Goal: Task Accomplishment & Management: Complete application form

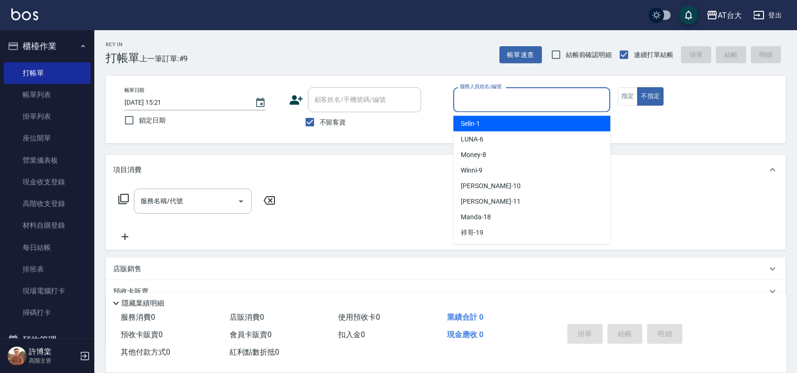
click at [574, 99] on input "服務人員姓名/編號" at bounding box center [531, 99] width 149 height 17
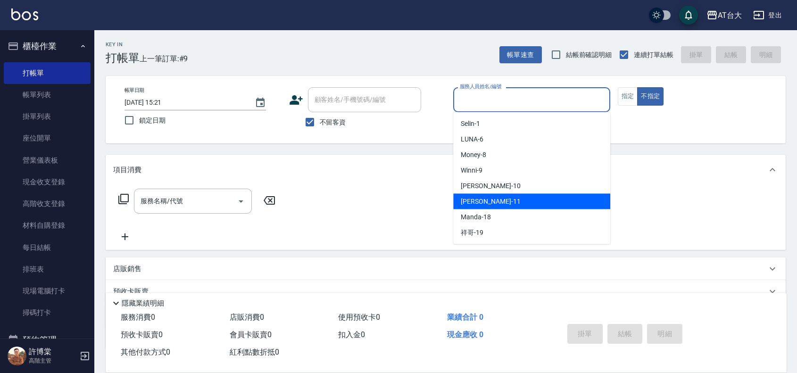
click at [523, 202] on div "[PERSON_NAME] -11" at bounding box center [531, 202] width 157 height 16
type input "[PERSON_NAME]-11"
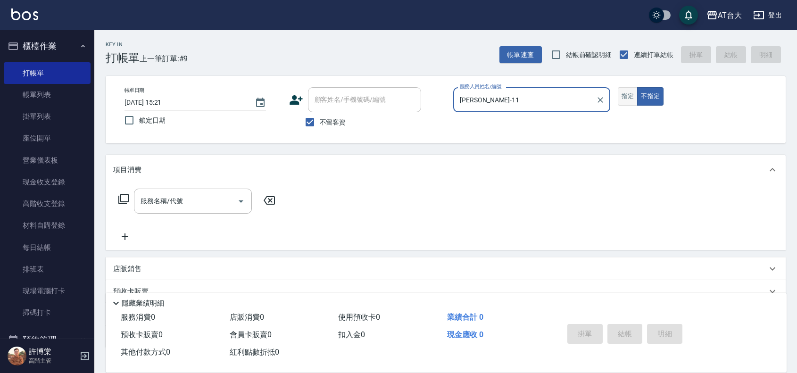
click at [625, 101] on button "指定" at bounding box center [628, 96] width 20 height 18
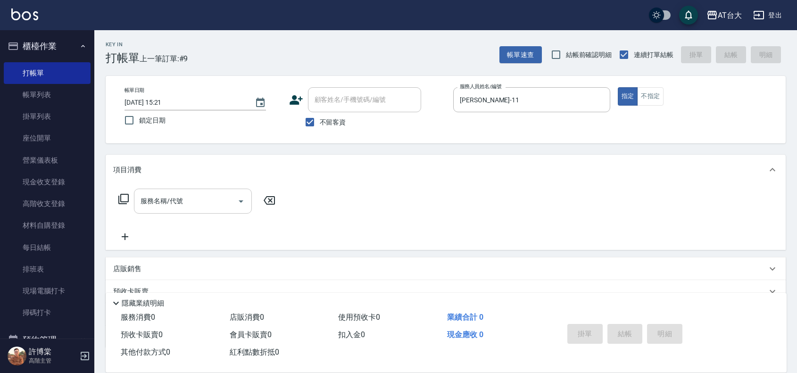
click at [180, 201] on div "服務名稱/代號 服務名稱/代號" at bounding box center [193, 201] width 118 height 25
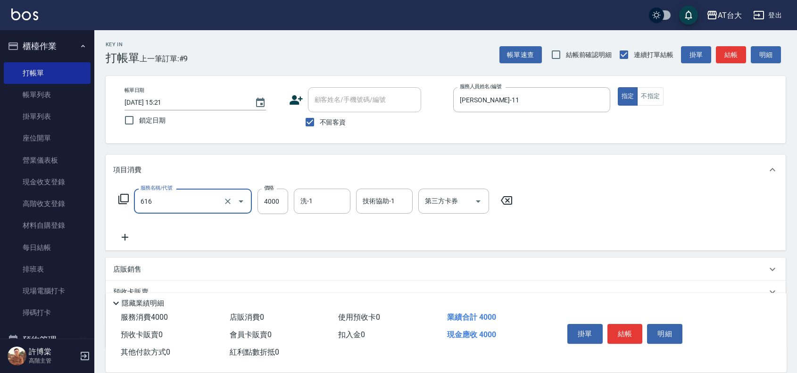
type input "自備接髮(616)"
type input "3600"
click at [628, 335] on button "結帳" at bounding box center [624, 334] width 35 height 20
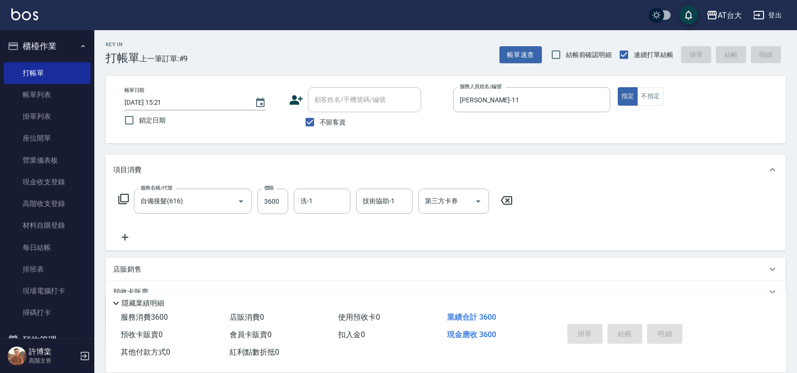
type input "[DATE] 16:38"
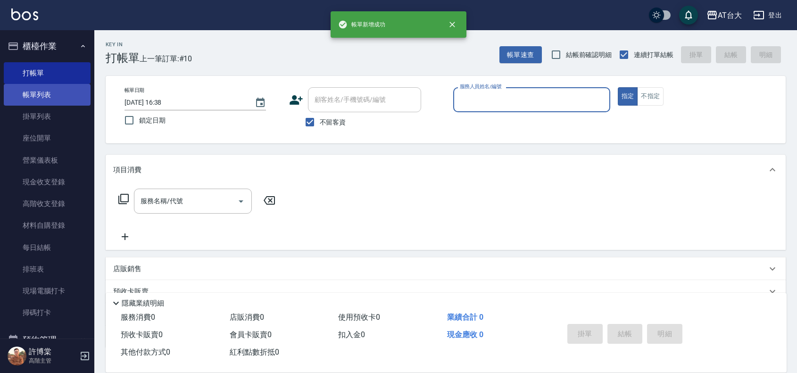
click at [32, 95] on link "帳單列表" at bounding box center [47, 95] width 87 height 22
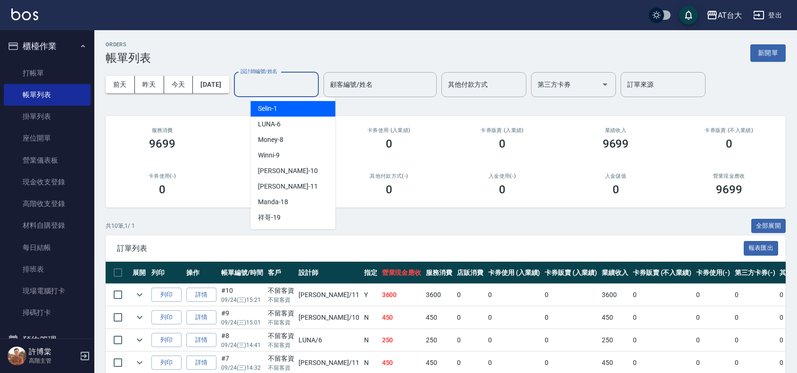
click at [279, 92] on input "設計師編號/姓名" at bounding box center [276, 84] width 76 height 17
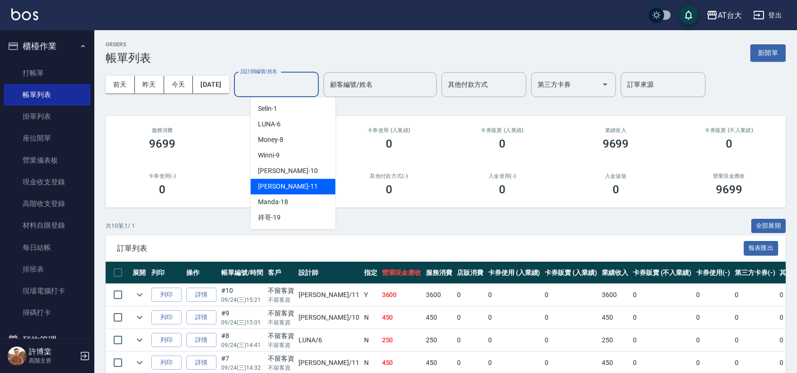
click at [305, 188] on div "[PERSON_NAME] -11" at bounding box center [292, 187] width 85 height 16
type input "[PERSON_NAME]-11"
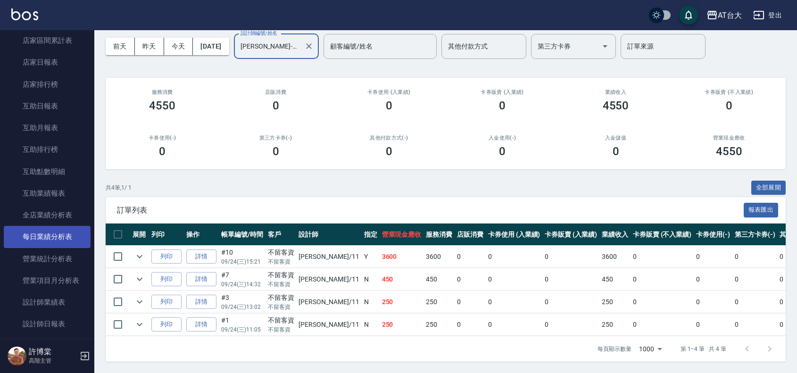
scroll to position [471, 0]
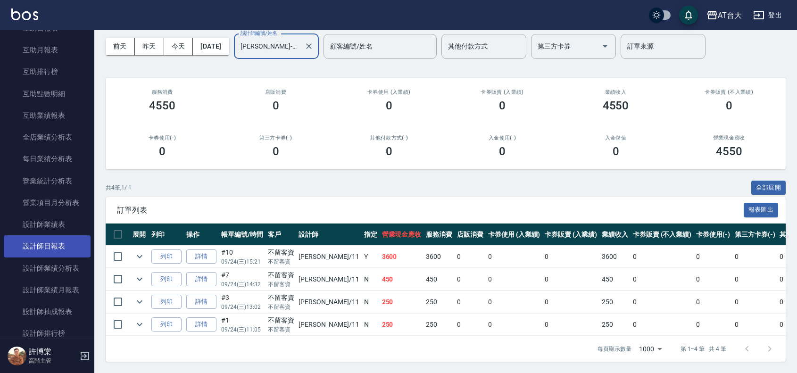
click at [64, 243] on link "設計師日報表" at bounding box center [47, 246] width 87 height 22
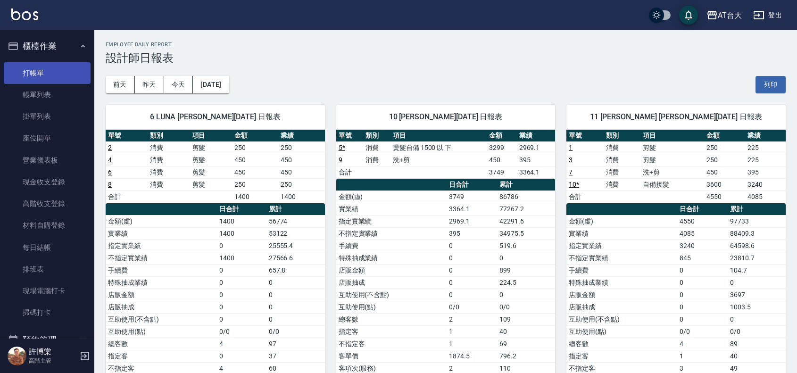
click at [46, 77] on link "打帳單" at bounding box center [47, 73] width 87 height 22
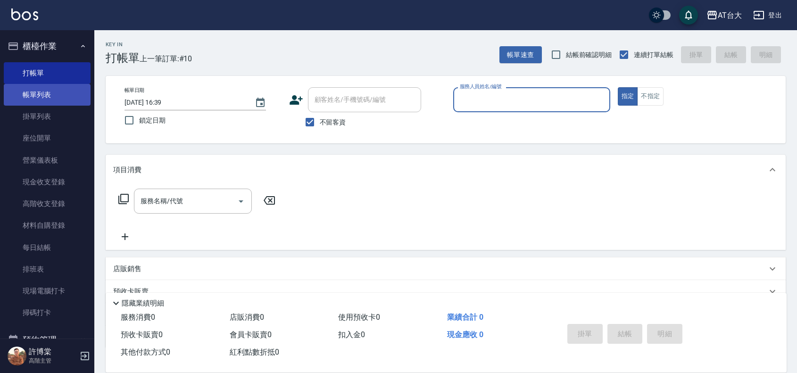
click at [46, 97] on link "帳單列表" at bounding box center [47, 95] width 87 height 22
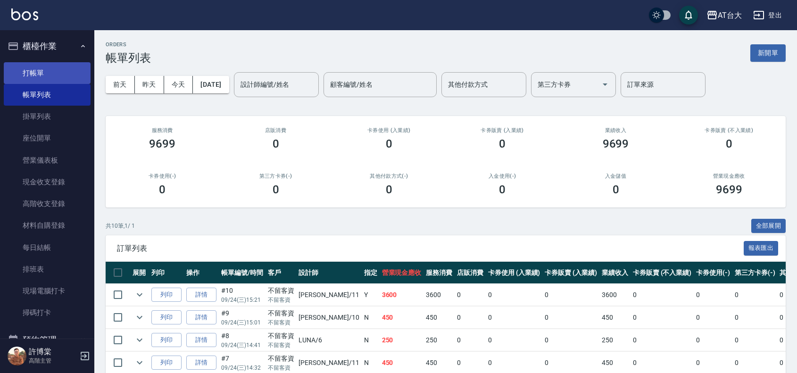
click at [51, 69] on link "打帳單" at bounding box center [47, 73] width 87 height 22
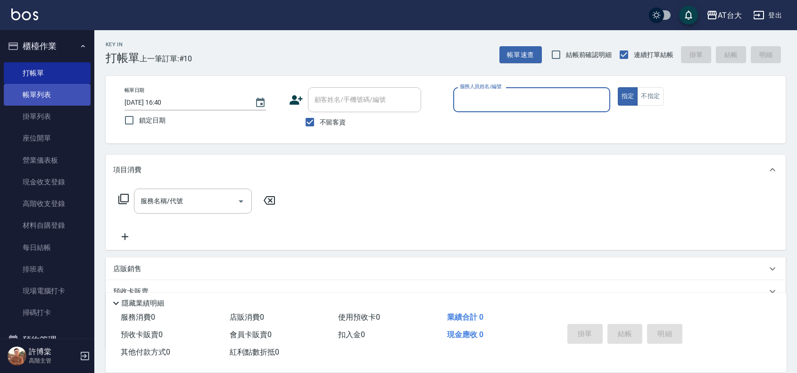
drag, startPoint x: 39, startPoint y: 102, endPoint x: 41, endPoint y: 86, distance: 16.1
click at [39, 102] on link "帳單列表" at bounding box center [47, 95] width 87 height 22
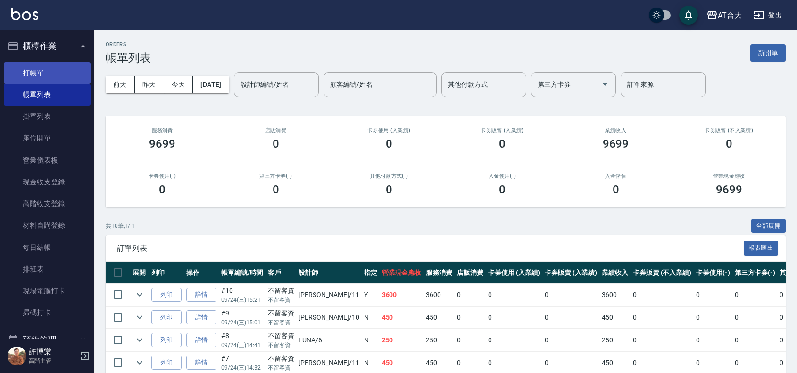
click at [53, 69] on link "打帳單" at bounding box center [47, 73] width 87 height 22
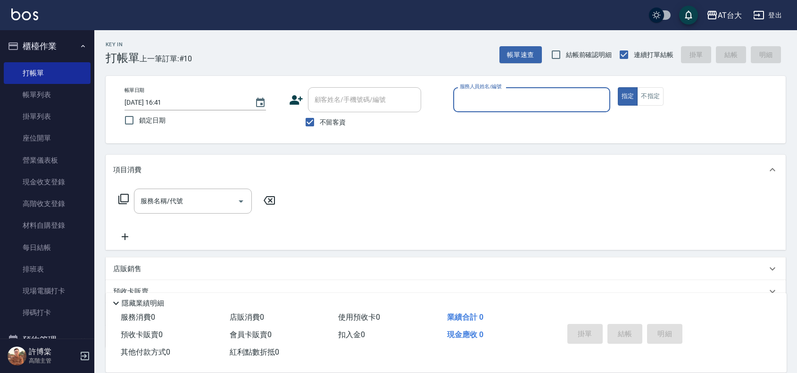
click at [566, 94] on input "服務人員姓名/編號" at bounding box center [531, 99] width 149 height 17
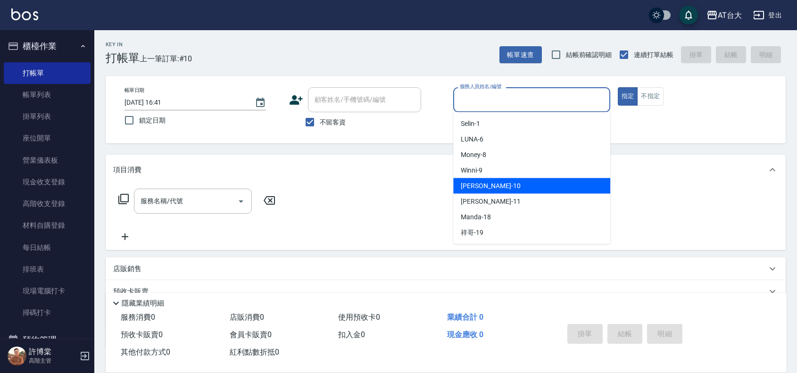
click at [523, 184] on div "JOJO -10" at bounding box center [531, 186] width 157 height 16
type input "JOJO-10"
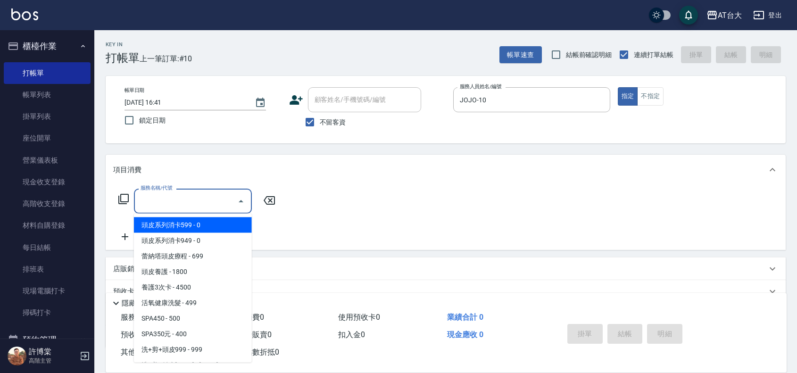
click at [208, 201] on input "服務名稱/代號" at bounding box center [185, 201] width 95 height 17
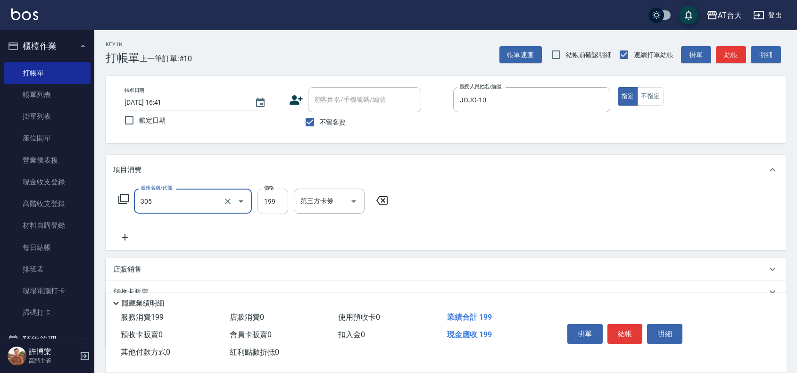
type input "剪髮(305)"
click at [271, 208] on input "199" at bounding box center [272, 201] width 31 height 25
type input "600"
click at [628, 324] on button "結帳" at bounding box center [624, 334] width 35 height 20
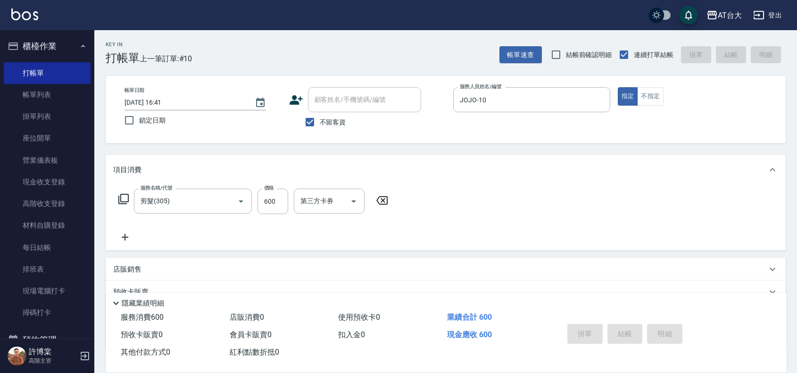
type input "[DATE] 16:48"
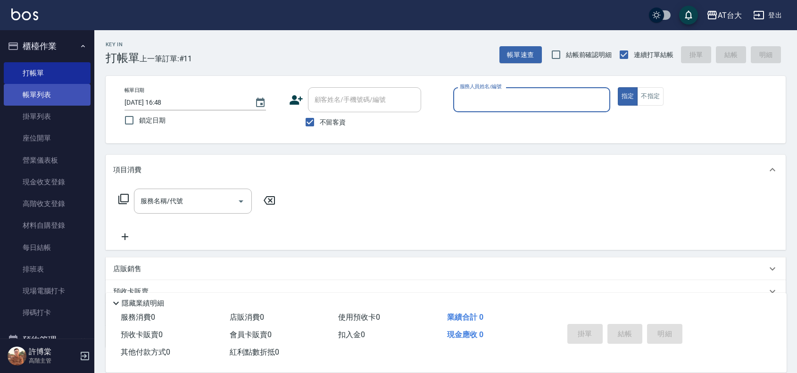
drag, startPoint x: 38, startPoint y: 86, endPoint x: 31, endPoint y: 96, distance: 11.5
click at [38, 86] on link "帳單列表" at bounding box center [47, 95] width 87 height 22
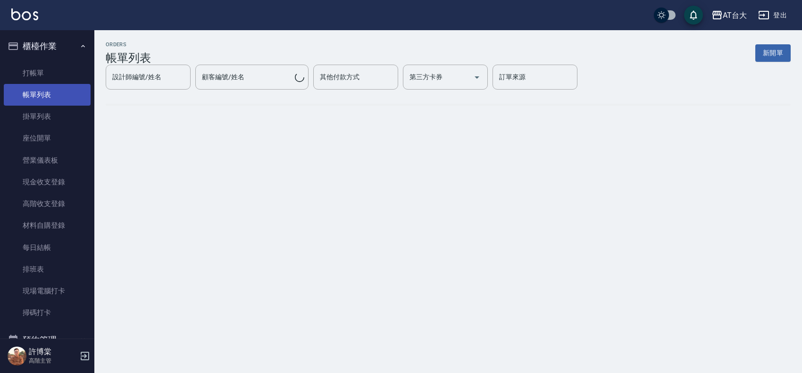
click at [47, 92] on link "帳單列表" at bounding box center [47, 95] width 87 height 22
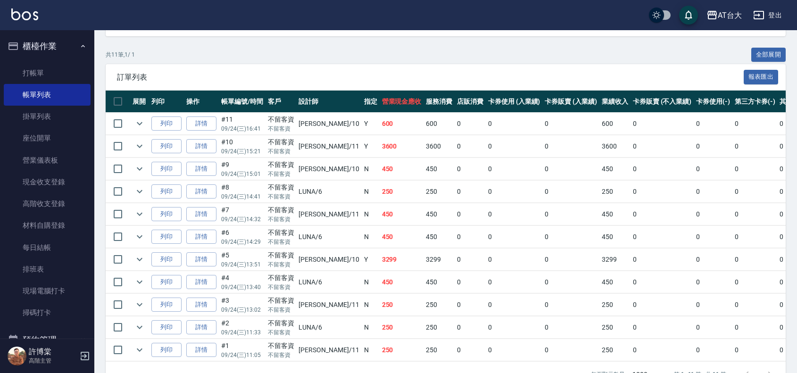
scroll to position [177, 0]
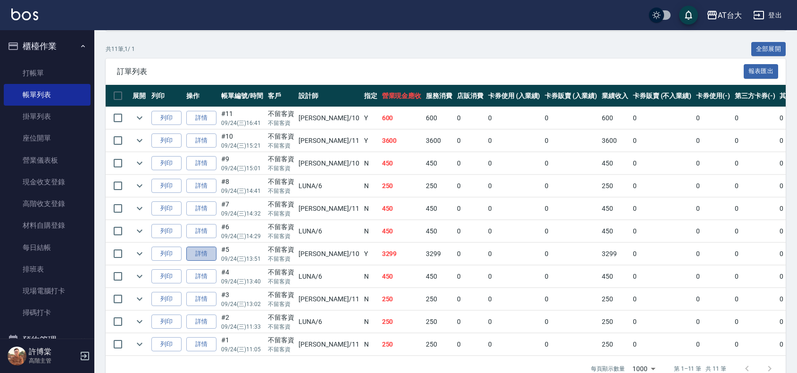
click at [210, 254] on link "詳情" at bounding box center [201, 254] width 30 height 15
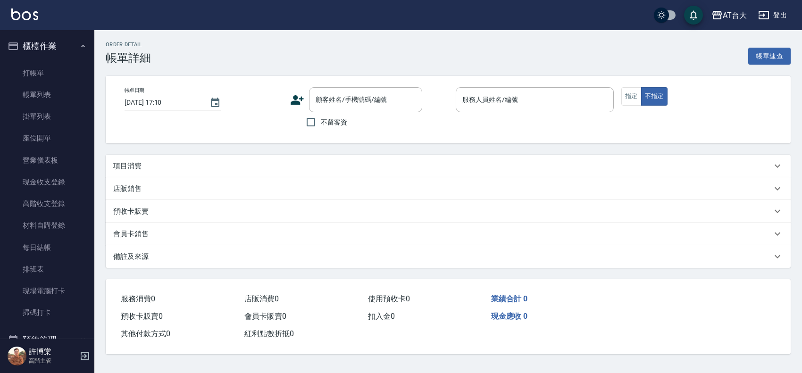
type input "[DATE] 13:51"
checkbox input "true"
type input "JOJO-10"
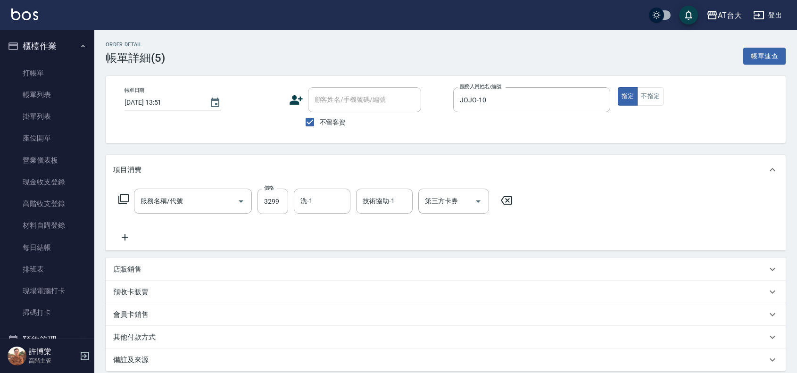
type input "燙髮自備 1500 以 下(221)"
click at [529, 94] on input "JOJO-10" at bounding box center [524, 99] width 134 height 17
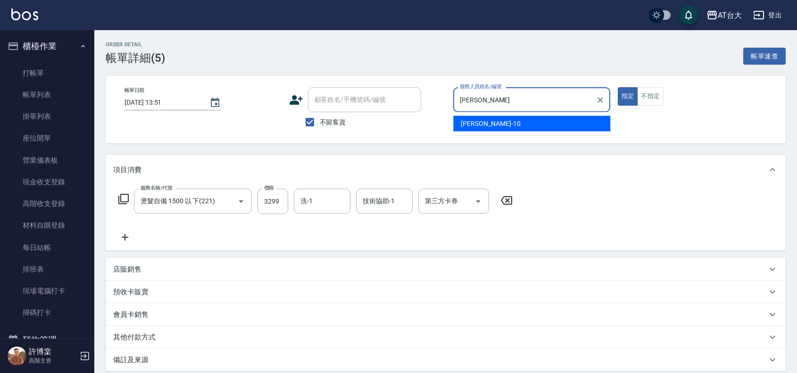
type input "J"
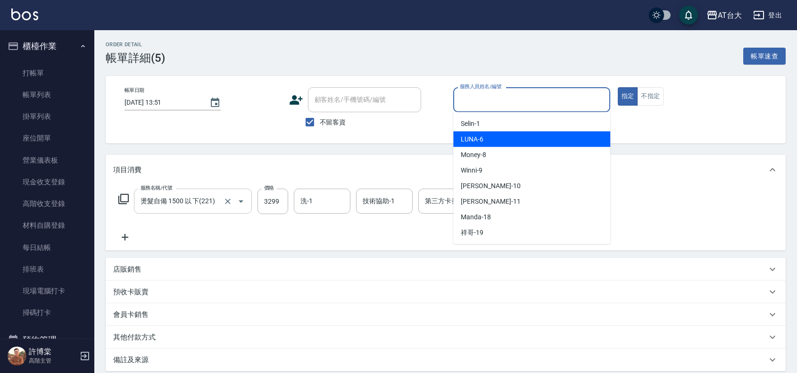
click at [218, 204] on input "燙髮自備 1500 以 下(221)" at bounding box center [179, 201] width 83 height 17
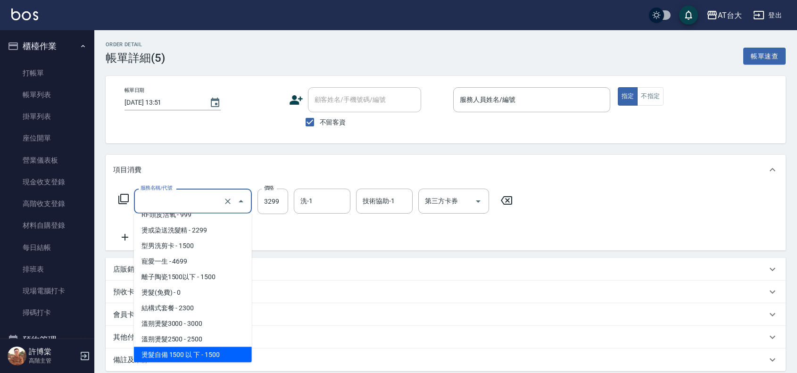
scroll to position [3, 0]
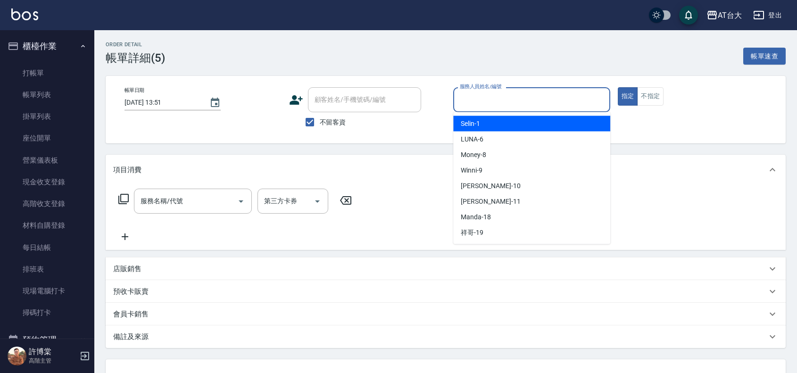
click at [500, 98] on input "服務人員姓名/編號" at bounding box center [531, 99] width 149 height 17
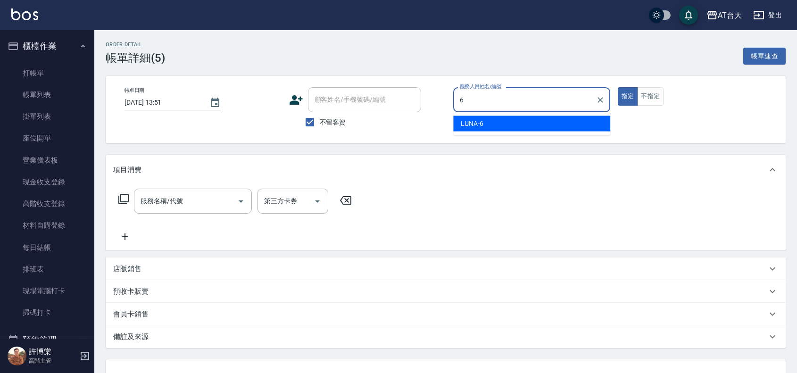
type input "LUNA-6"
type button "true"
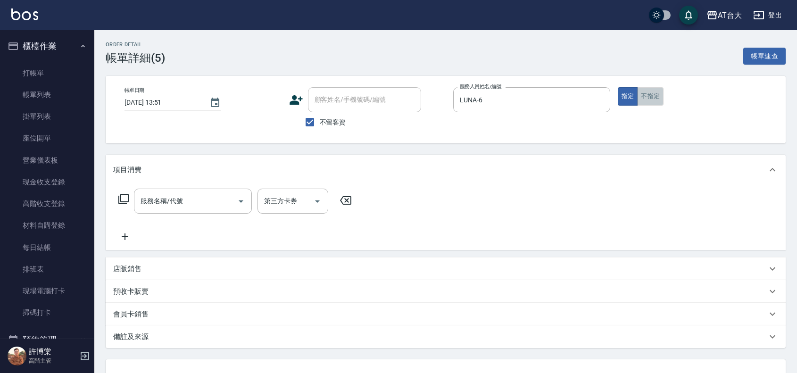
click at [650, 99] on button "不指定" at bounding box center [650, 96] width 26 height 18
click at [162, 203] on input "服務名稱/代號" at bounding box center [185, 201] width 95 height 17
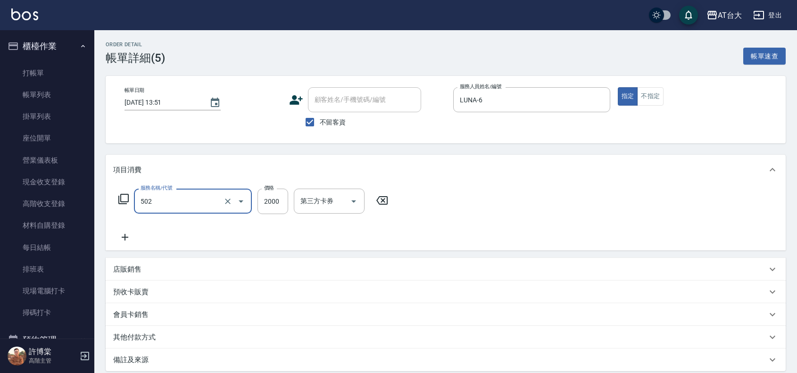
type input "染髮2000以上(502)"
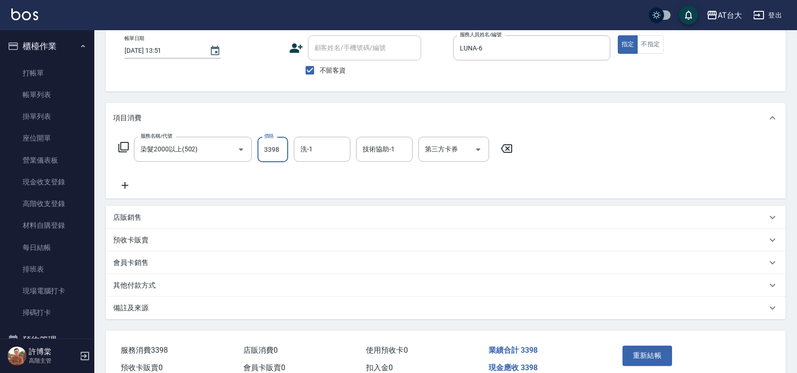
scroll to position [99, 0]
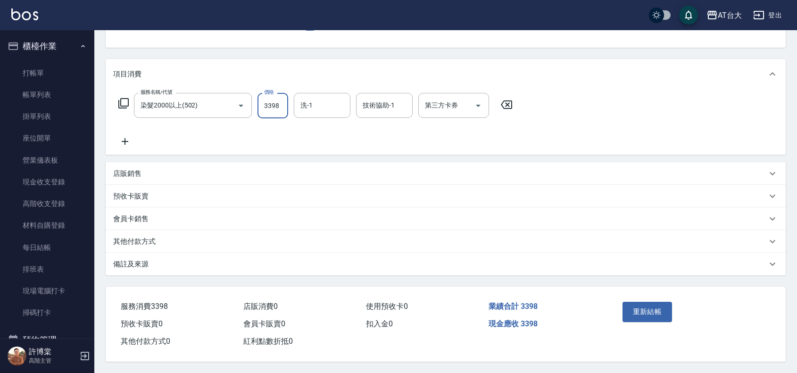
type input "3398"
click at [656, 318] on div "重新結帳" at bounding box center [655, 318] width 72 height 41
click at [655, 315] on button "重新結帳" at bounding box center [647, 312] width 50 height 20
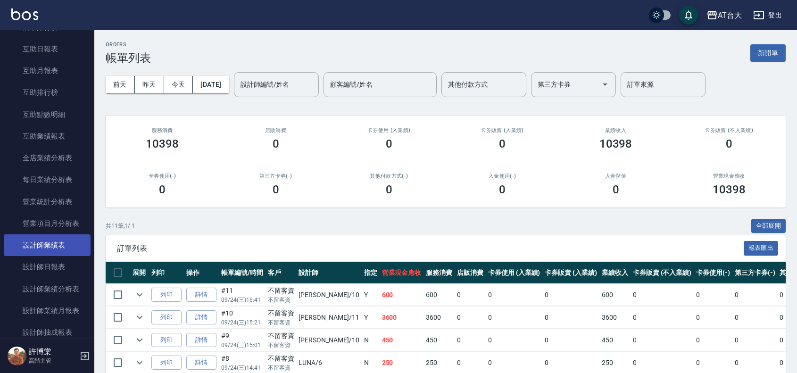
scroll to position [471, 0]
click at [41, 238] on link "設計師日報表" at bounding box center [47, 246] width 87 height 22
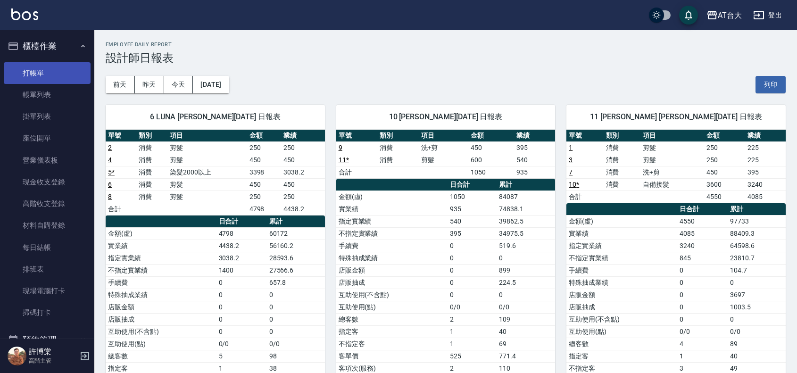
click at [48, 74] on link "打帳單" at bounding box center [47, 73] width 87 height 22
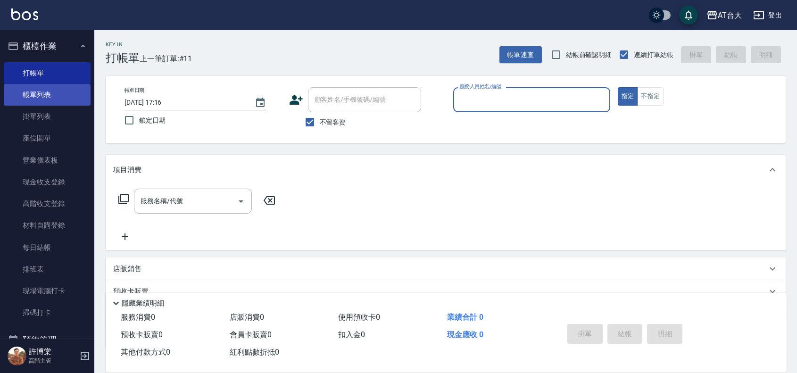
click at [52, 90] on link "帳單列表" at bounding box center [47, 95] width 87 height 22
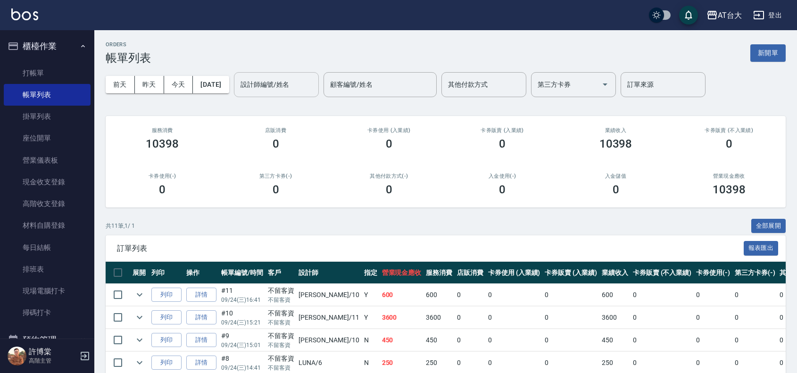
click at [314, 83] on input "設計師編號/姓名" at bounding box center [276, 84] width 76 height 17
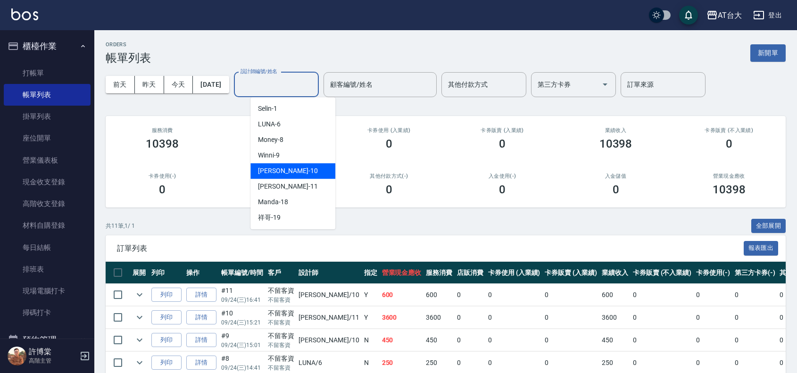
click at [296, 164] on div "JOJO -10" at bounding box center [292, 171] width 85 height 16
type input "JOJO-10"
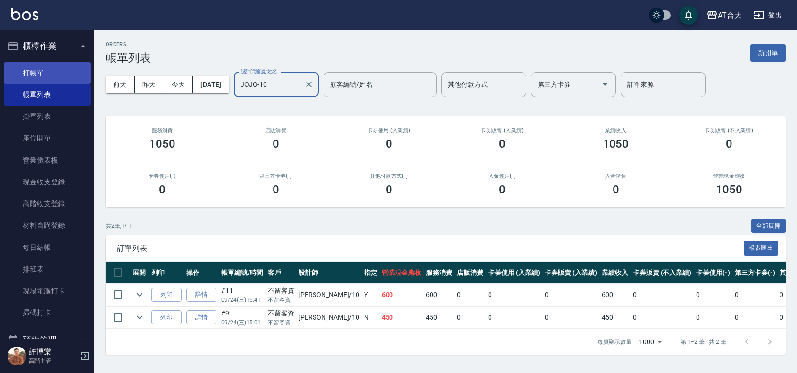
click at [65, 73] on link "打帳單" at bounding box center [47, 73] width 87 height 22
